Goal: Share content

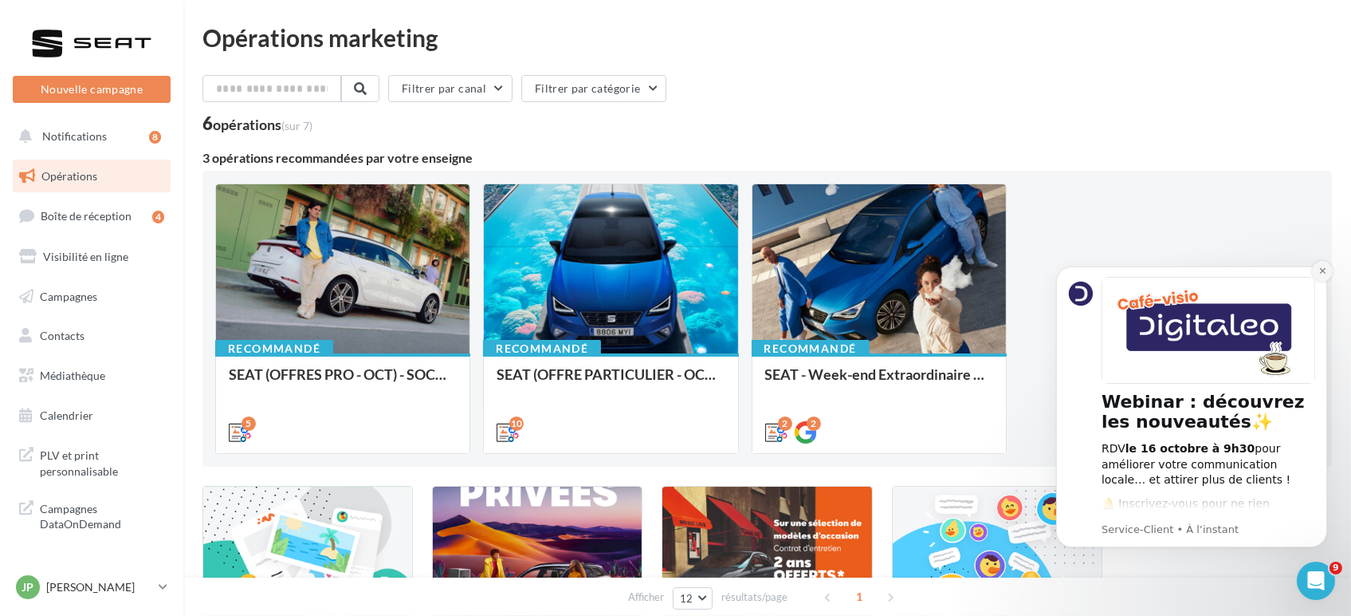
click at [1320, 274] on icon "Dismiss notification" at bounding box center [1322, 270] width 9 height 9
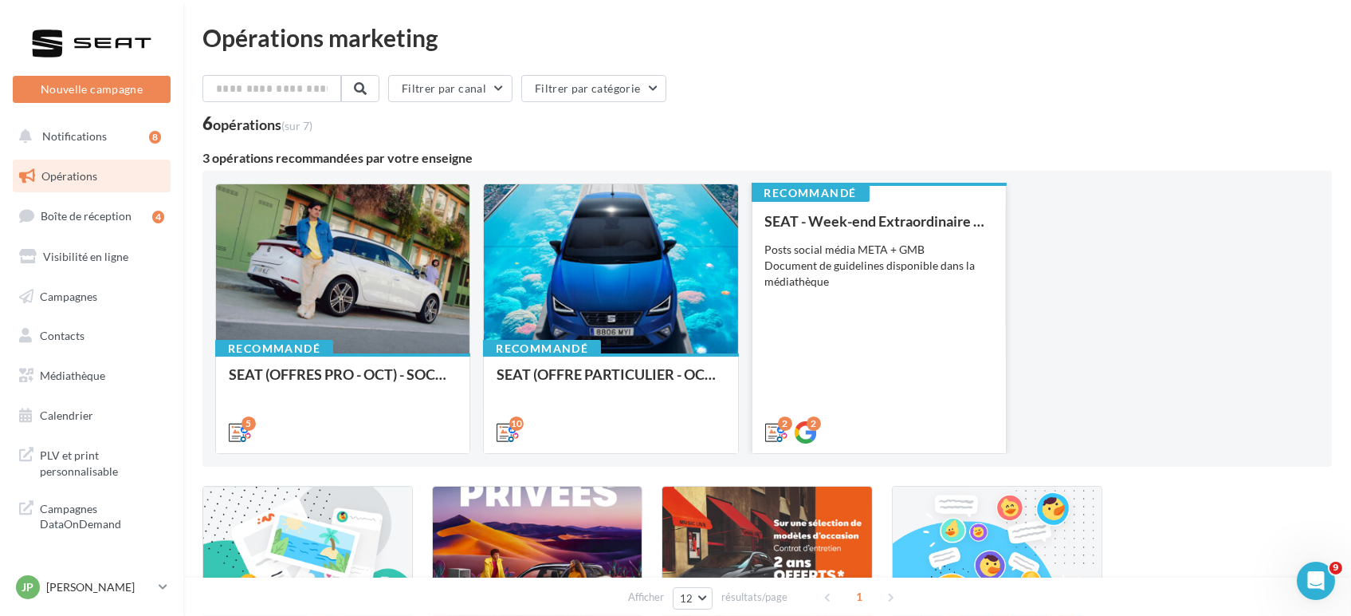
click at [893, 384] on div "SEAT - Week-end Extraordinaire (JPO) - OCTOBRE Posts social média META + GMB Do…" at bounding box center [879, 326] width 228 height 226
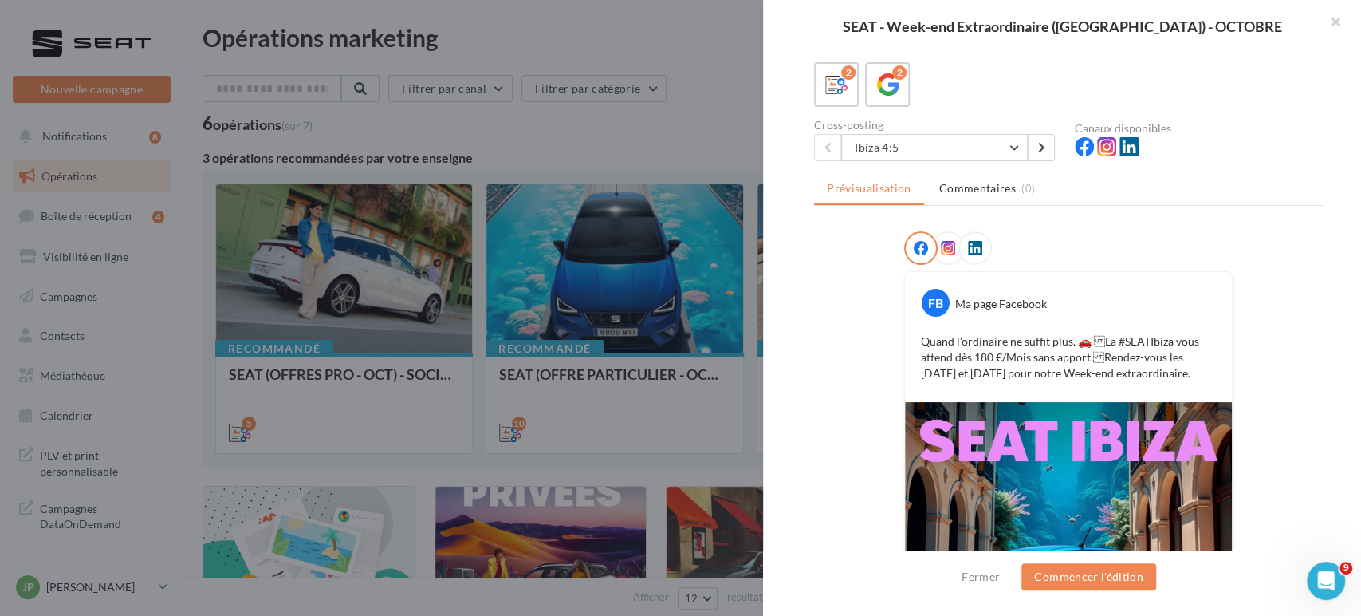
scroll to position [352, 0]
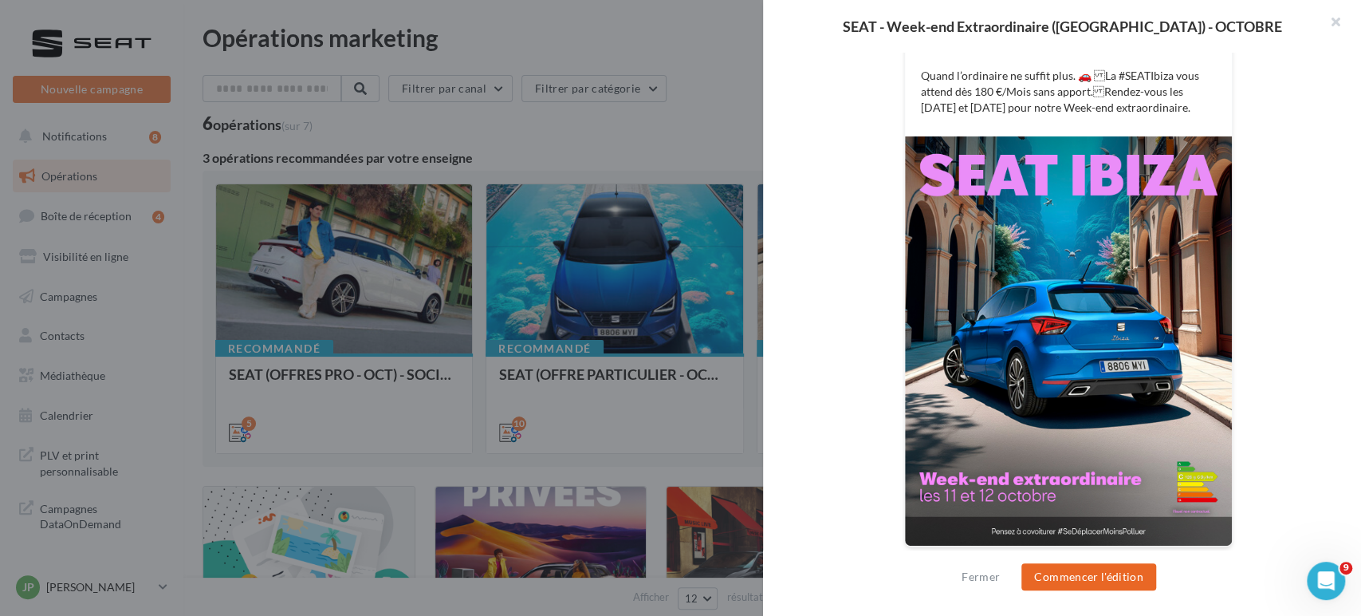
click at [1127, 584] on button "Commencer l'édition" at bounding box center [1088, 576] width 135 height 27
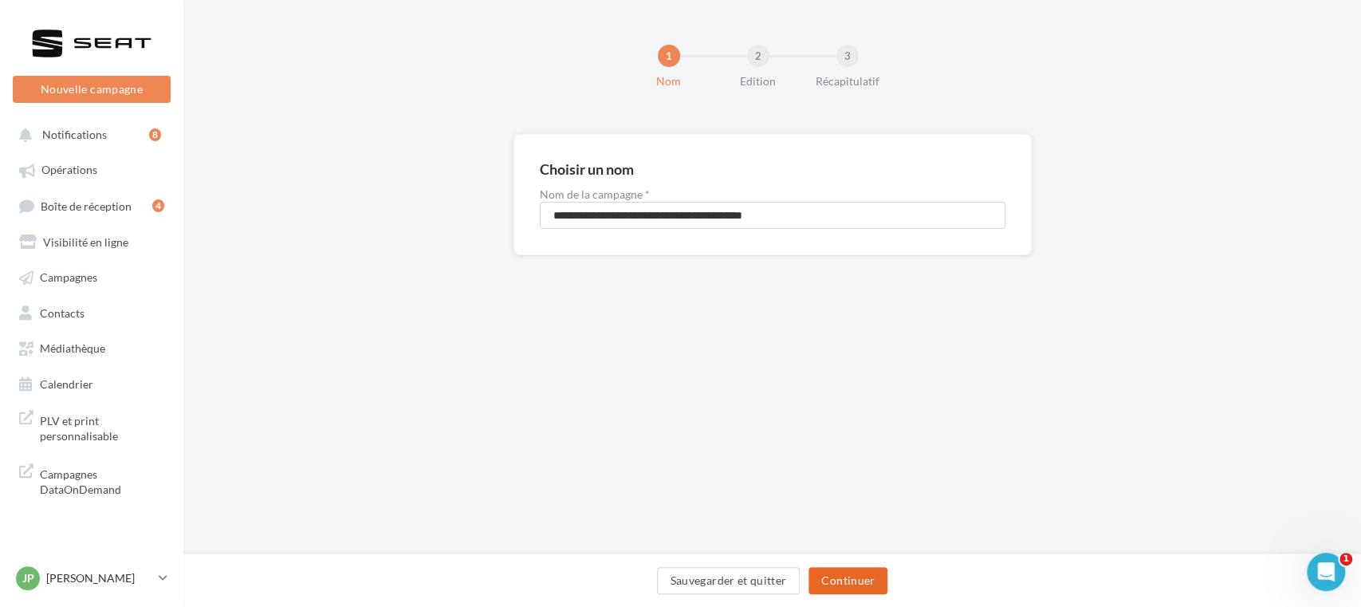
click at [835, 593] on button "Continuer" at bounding box center [847, 580] width 79 height 27
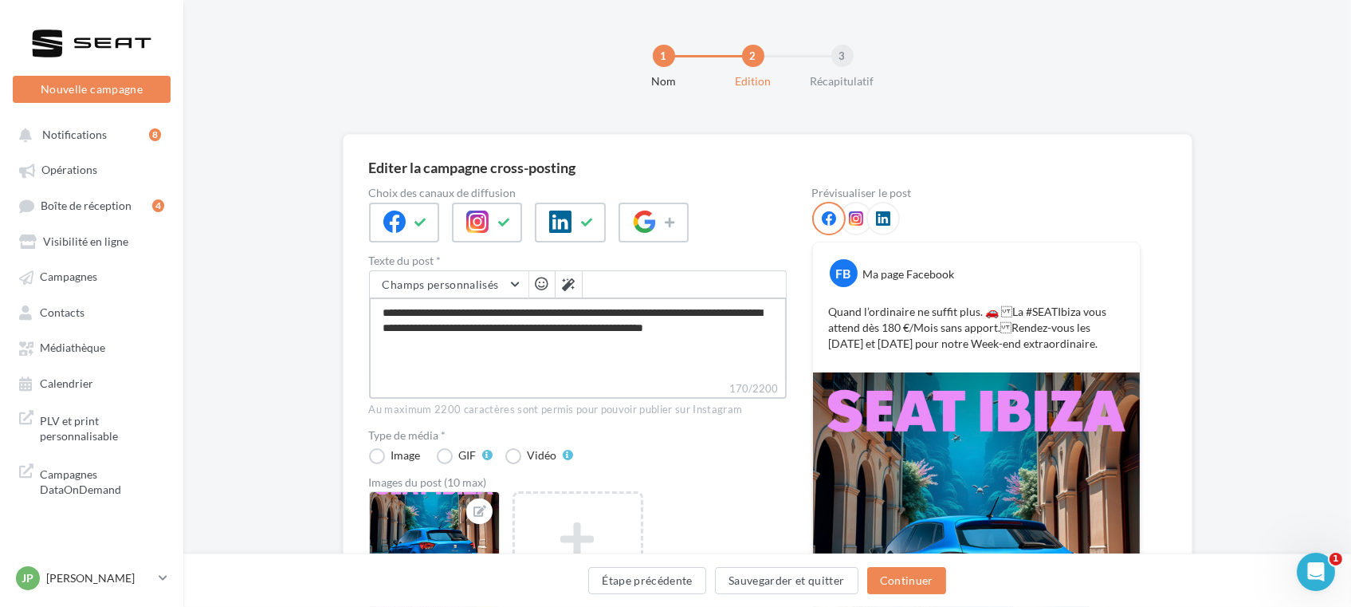
click at [560, 309] on textarea "**********" at bounding box center [578, 338] width 418 height 83
type textarea "**********"
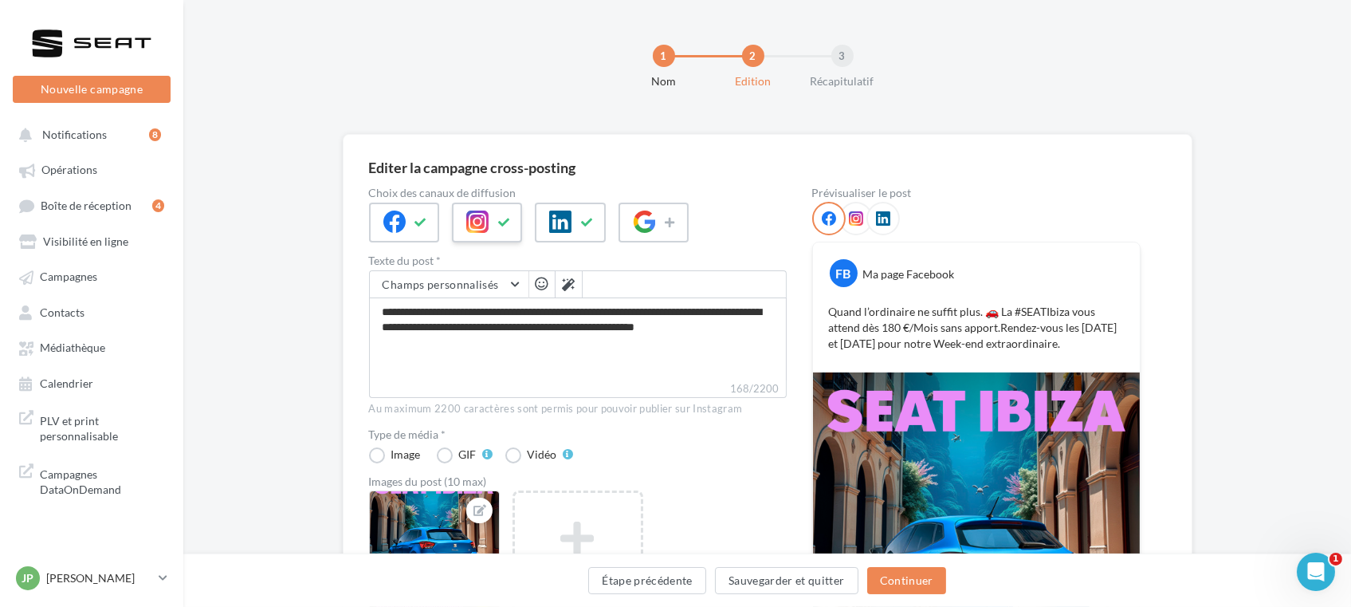
click at [508, 236] on div at bounding box center [487, 223] width 70 height 40
click at [571, 230] on div at bounding box center [570, 223] width 70 height 40
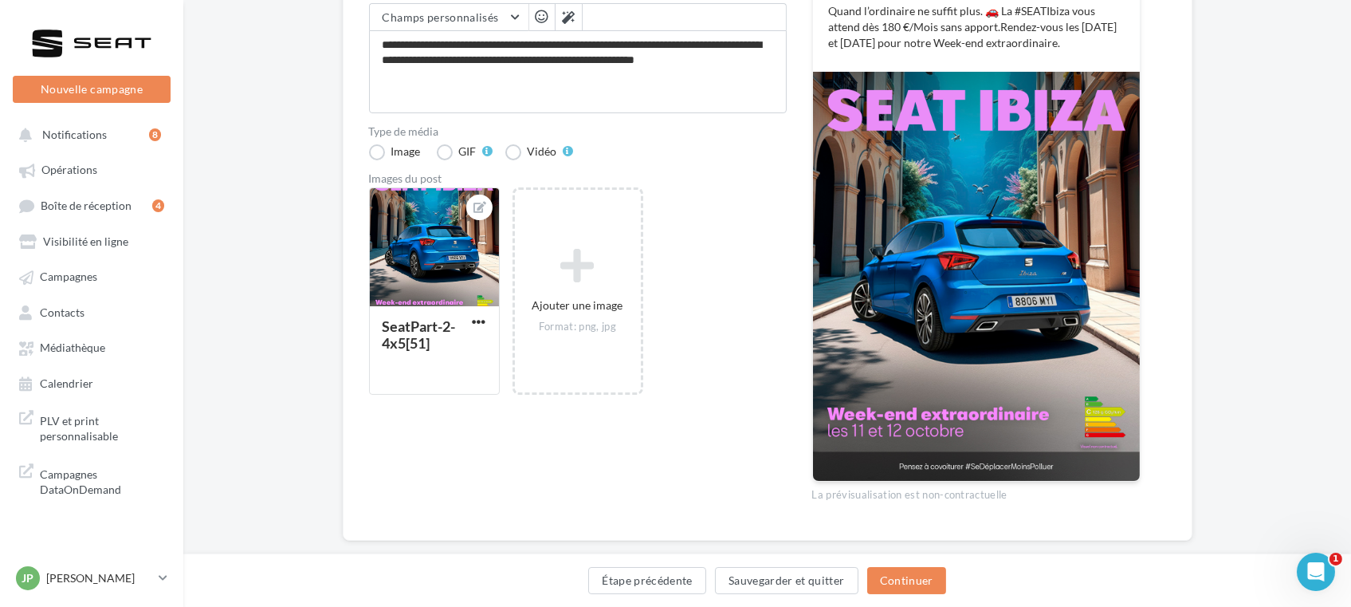
scroll to position [295, 0]
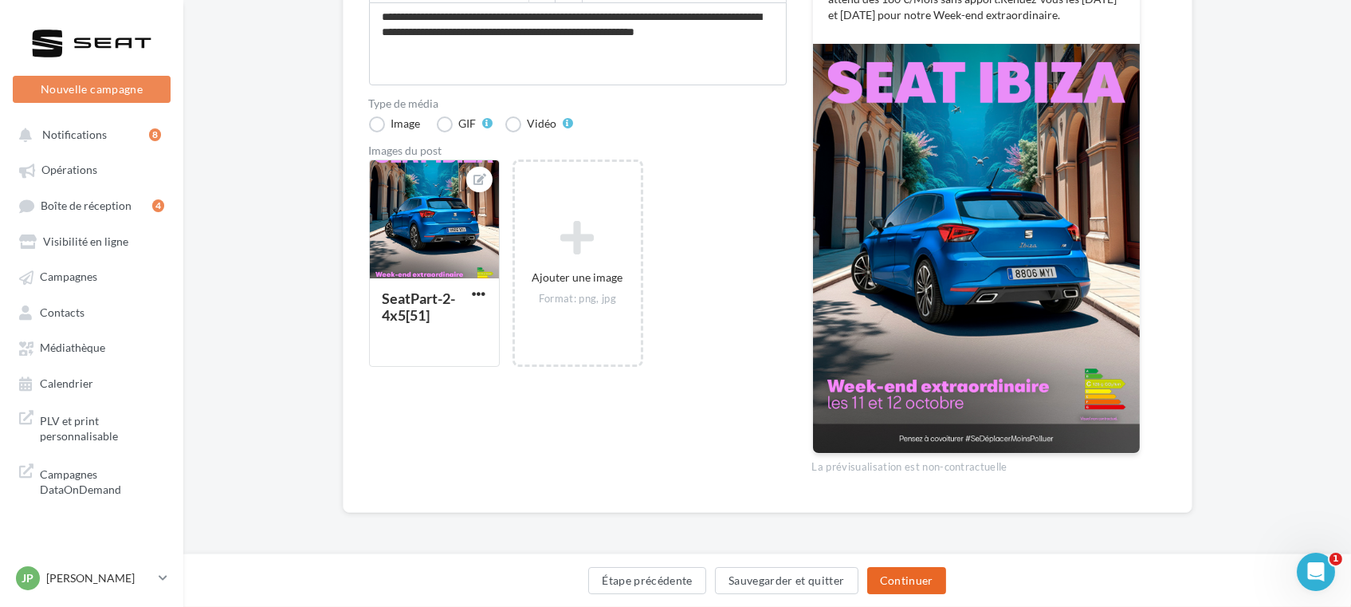
click at [924, 587] on button "Continuer" at bounding box center [906, 580] width 79 height 27
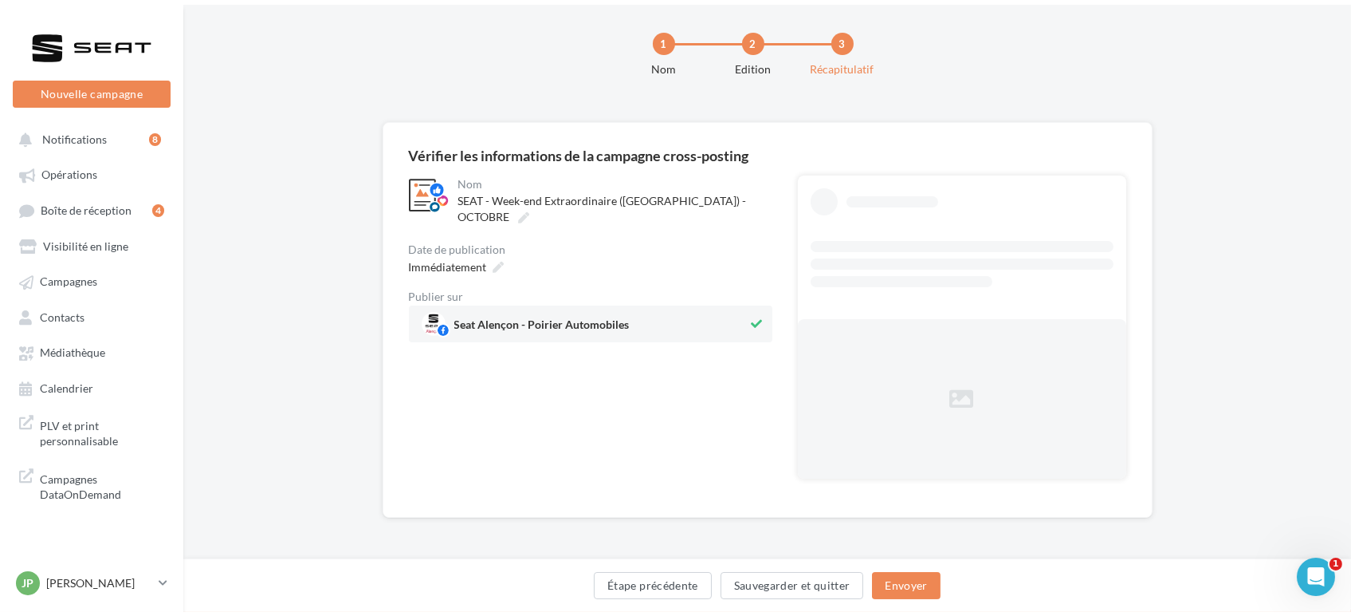
scroll to position [0, 0]
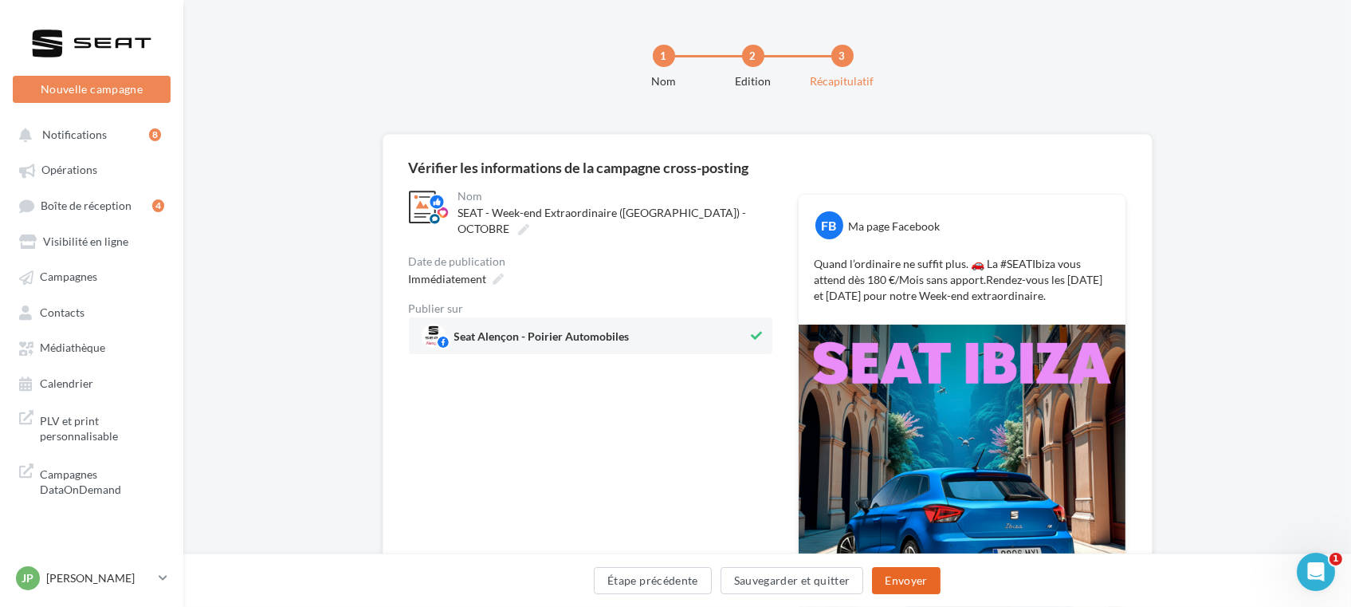
click at [913, 578] on button "Envoyer" at bounding box center [906, 580] width 68 height 27
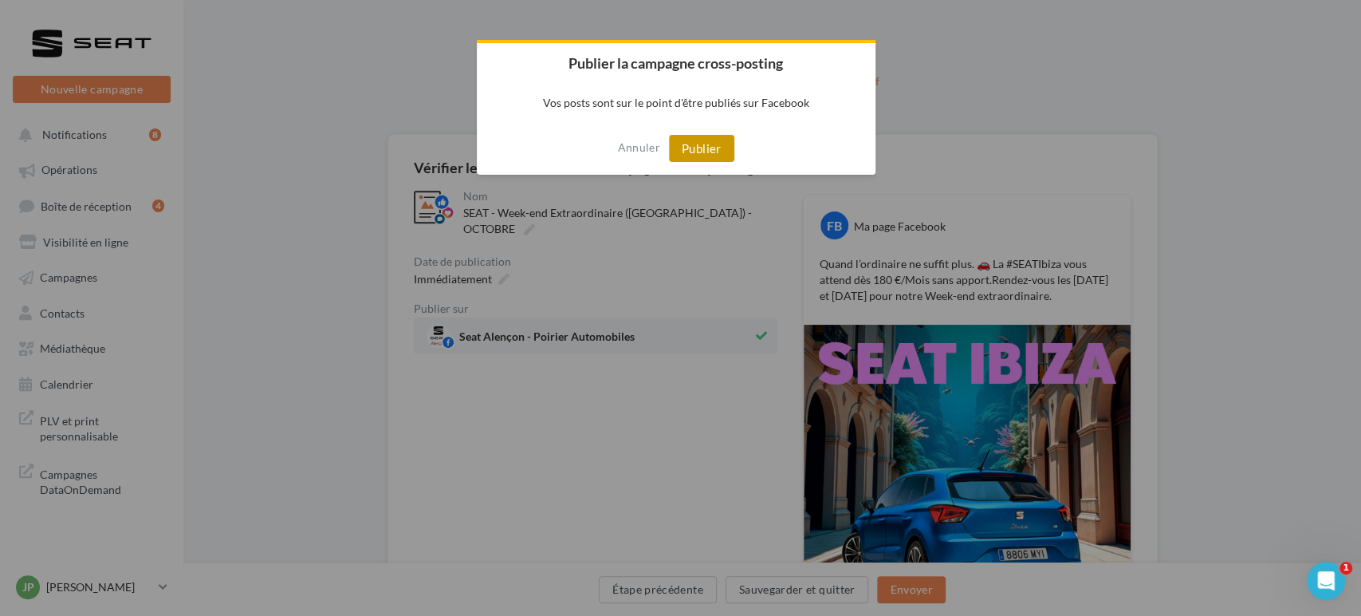
click at [705, 147] on button "Publier" at bounding box center [701, 148] width 65 height 27
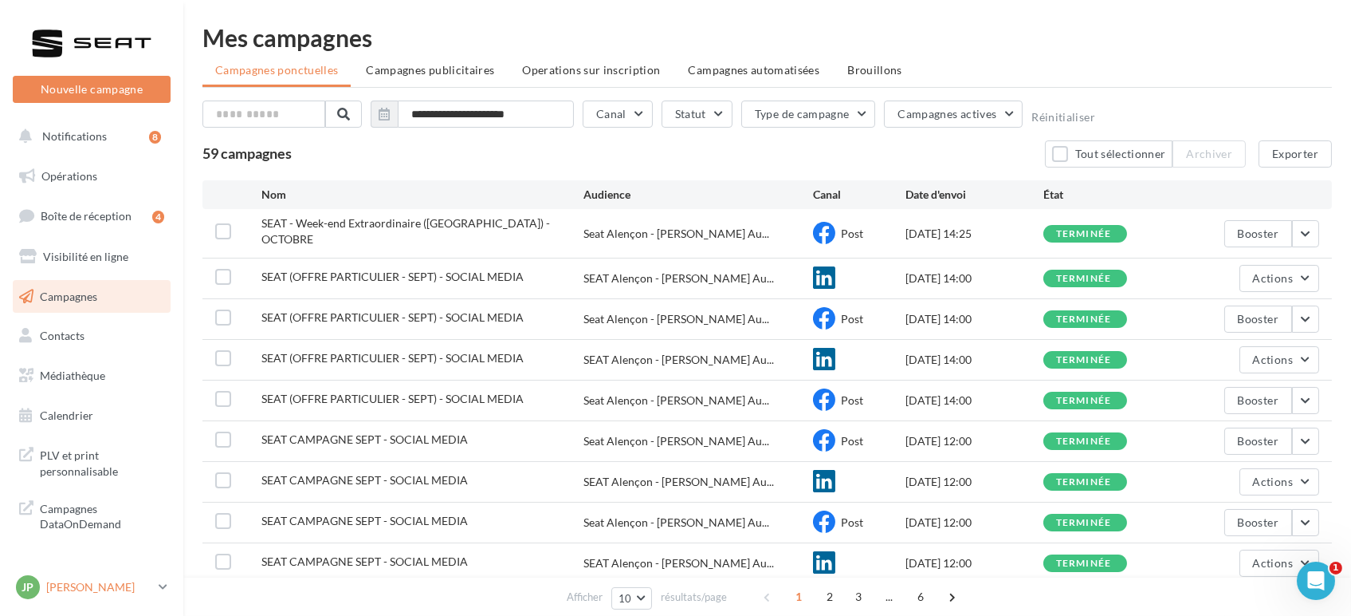
click at [90, 593] on p "[PERSON_NAME]" at bounding box center [99, 587] width 106 height 16
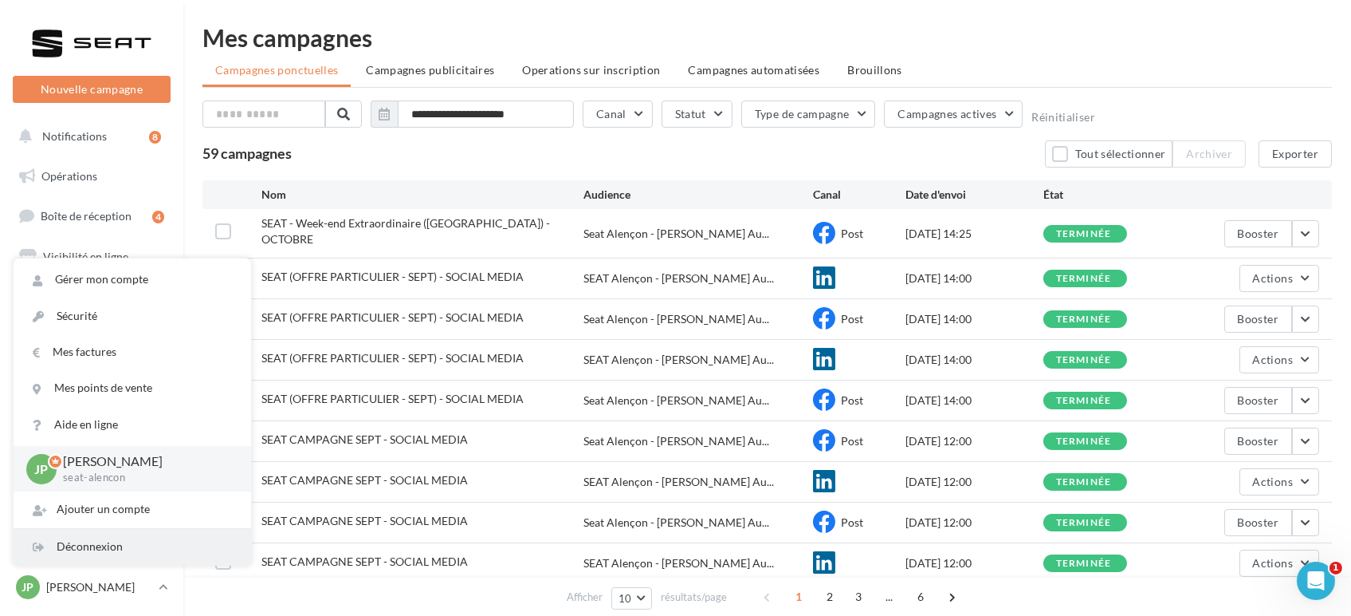
click at [64, 543] on div "Déconnexion" at bounding box center [133, 547] width 238 height 36
